Goal: Task Accomplishment & Management: Use online tool/utility

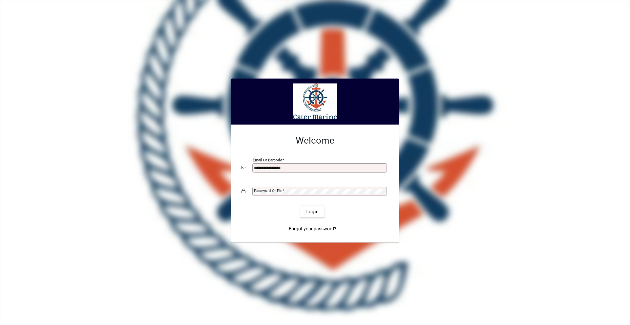
type input "**********"
click at [300, 205] on button "Login" at bounding box center [312, 211] width 24 height 12
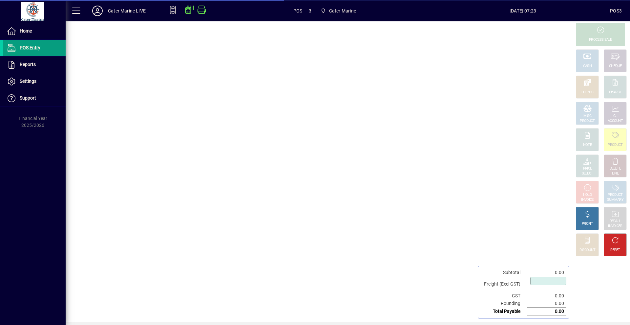
type input "****"
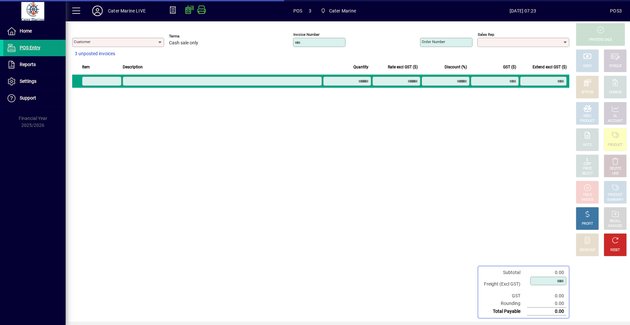
type input "**********"
